Goal: Information Seeking & Learning: Learn about a topic

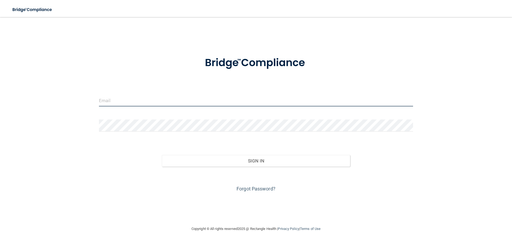
type input "[PERSON_NAME][EMAIL_ADDRESS][DOMAIN_NAME]"
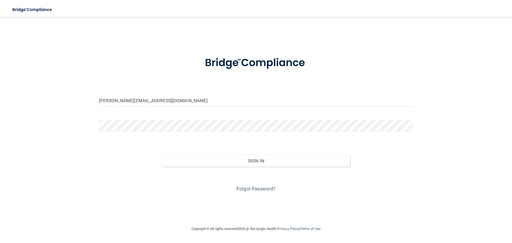
click at [160, 161] on div "Sign In" at bounding box center [256, 155] width 322 height 22
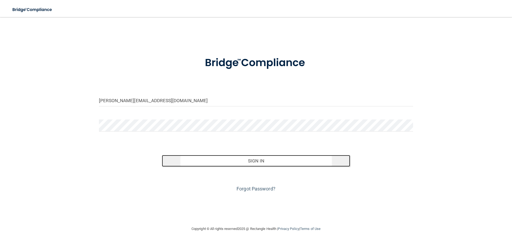
click at [240, 158] on button "Sign In" at bounding box center [256, 161] width 188 height 12
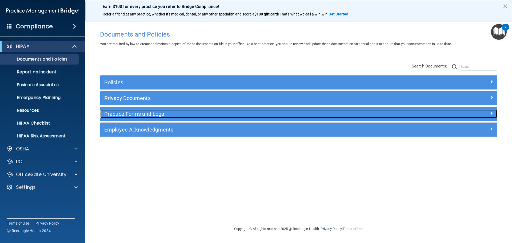
click at [144, 115] on h5 "Practice Forms and Logs" at bounding box center [248, 114] width 289 height 6
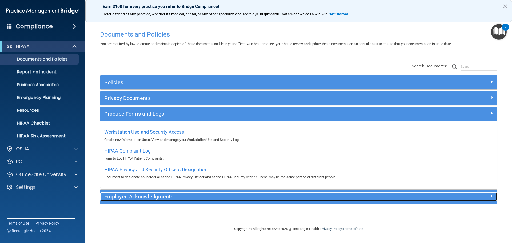
click at [148, 196] on h5 "Employee Acknowledgments" at bounding box center [248, 196] width 289 height 6
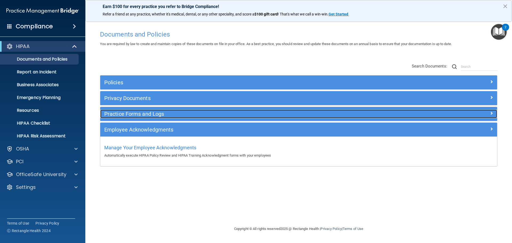
click at [154, 112] on h5 "Practice Forms and Logs" at bounding box center [248, 114] width 289 height 6
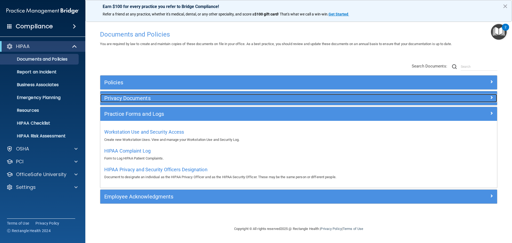
click at [143, 100] on h5 "Privacy Documents" at bounding box center [248, 98] width 289 height 6
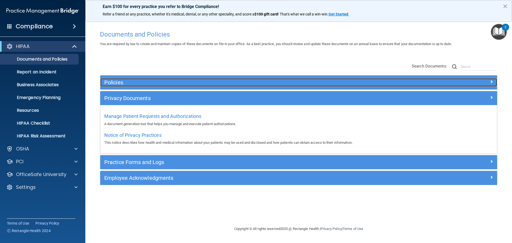
click at [117, 82] on h5 "Policies" at bounding box center [248, 82] width 289 height 6
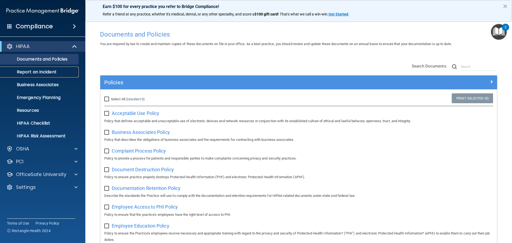
click at [48, 72] on p "Report an Incident" at bounding box center [39, 71] width 73 height 5
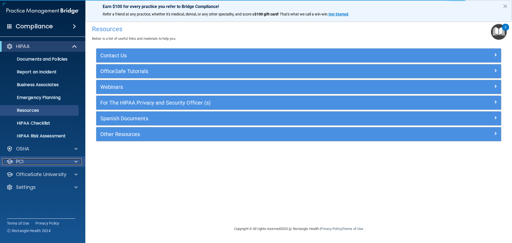
click at [34, 158] on div "PCI" at bounding box center [35, 161] width 66 height 6
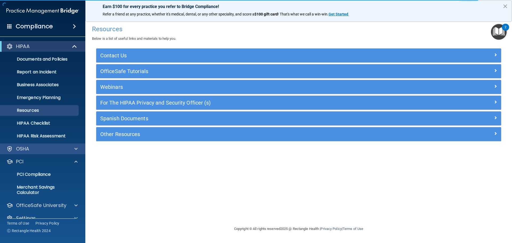
click at [53, 153] on div "OSHA" at bounding box center [43, 148] width 86 height 11
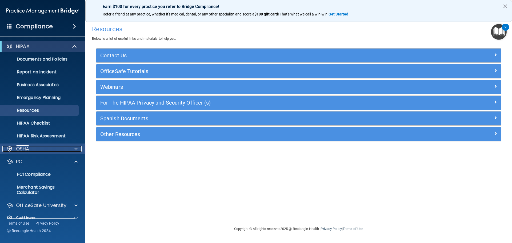
click at [77, 147] on span at bounding box center [75, 148] width 3 height 6
